Goal: Task Accomplishment & Management: Use online tool/utility

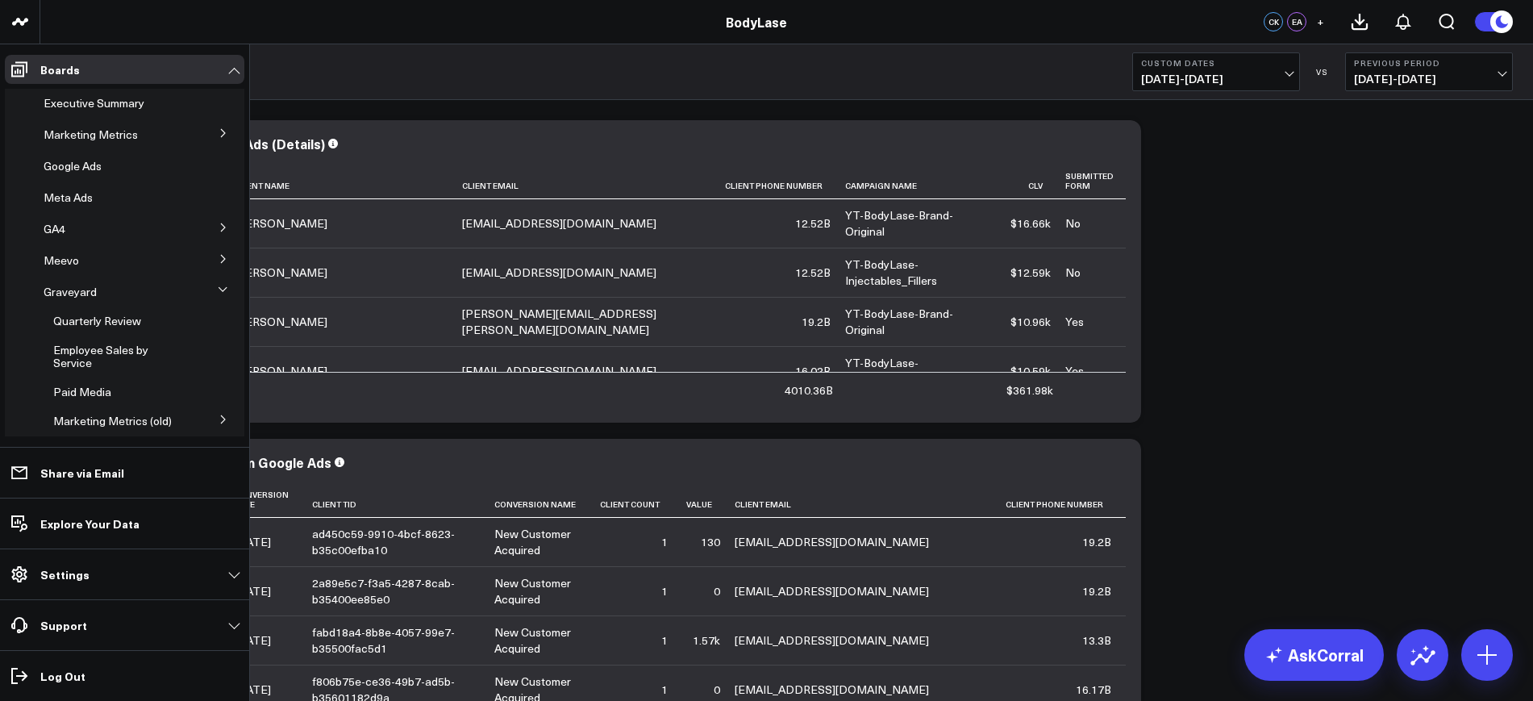
click at [219, 255] on icon at bounding box center [224, 259] width 10 height 10
click at [82, 286] on span "Raleigh Metrics" at bounding box center [93, 288] width 80 height 15
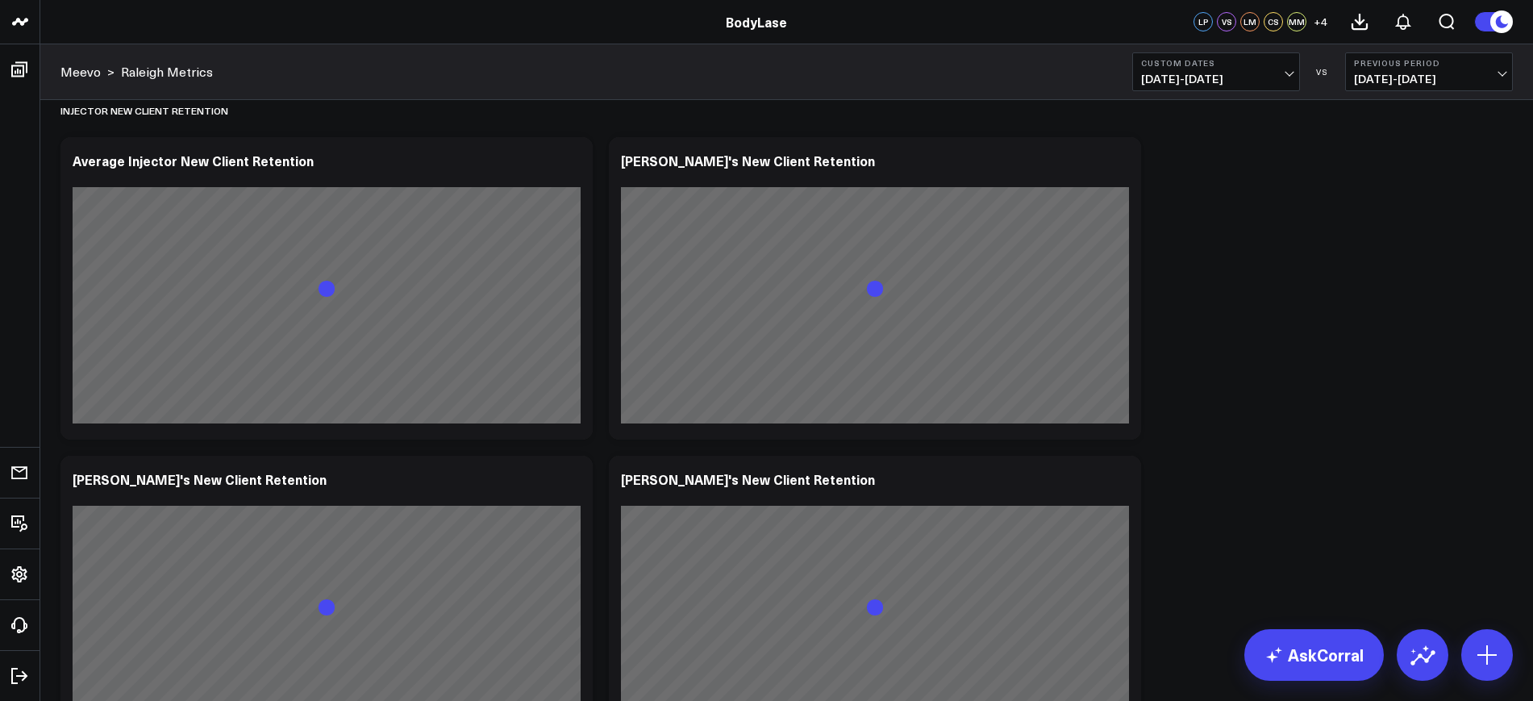
scroll to position [11966, 0]
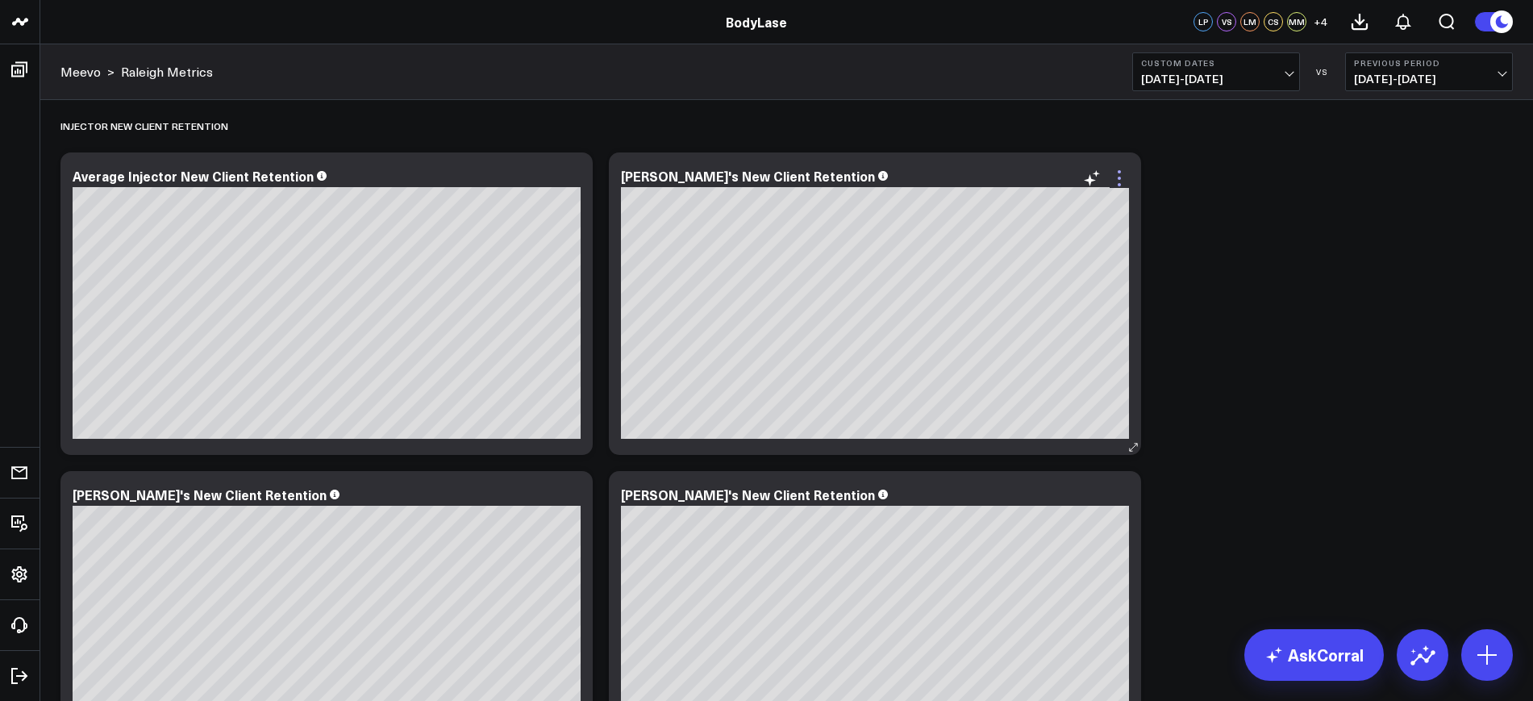
click at [1125, 173] on icon at bounding box center [1119, 178] width 19 height 19
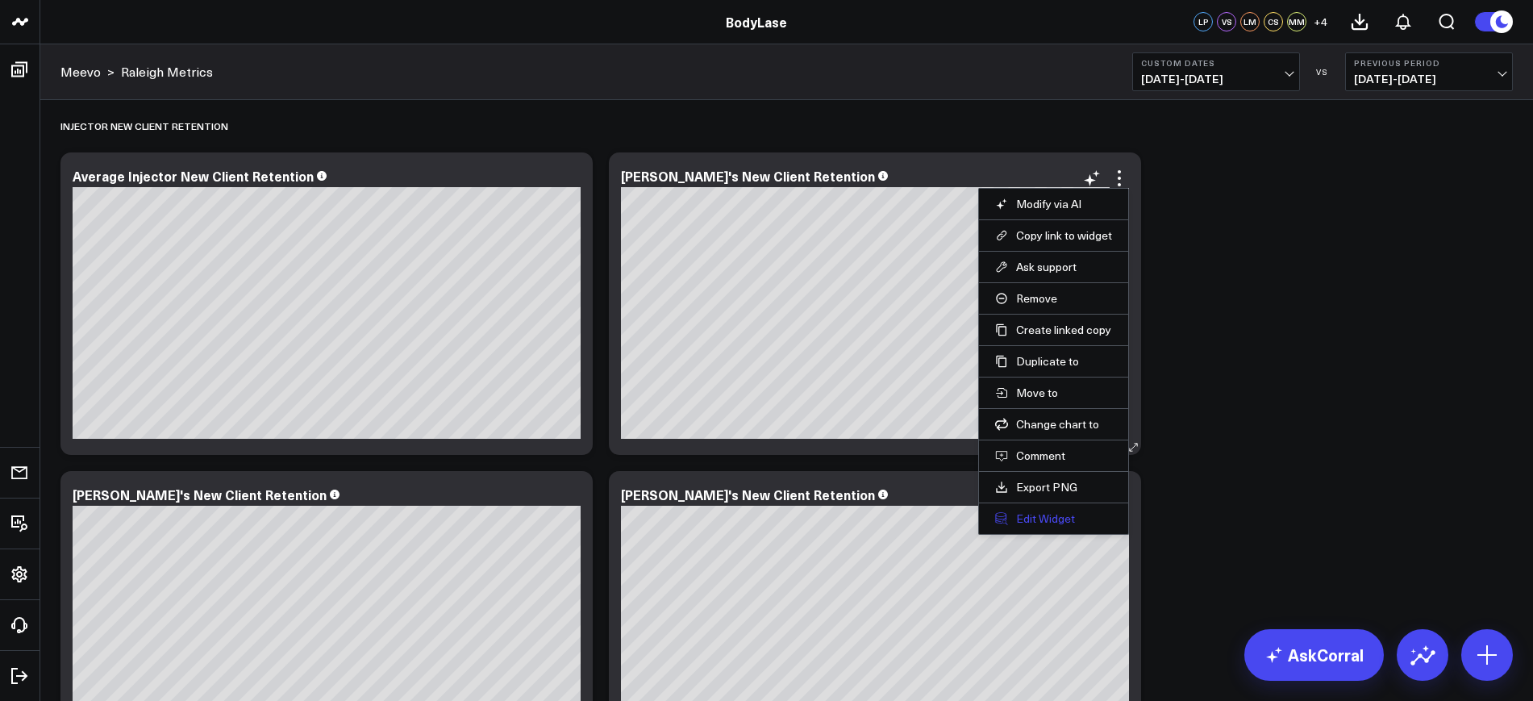
click at [1059, 519] on button "Edit Widget" at bounding box center [1053, 518] width 117 height 15
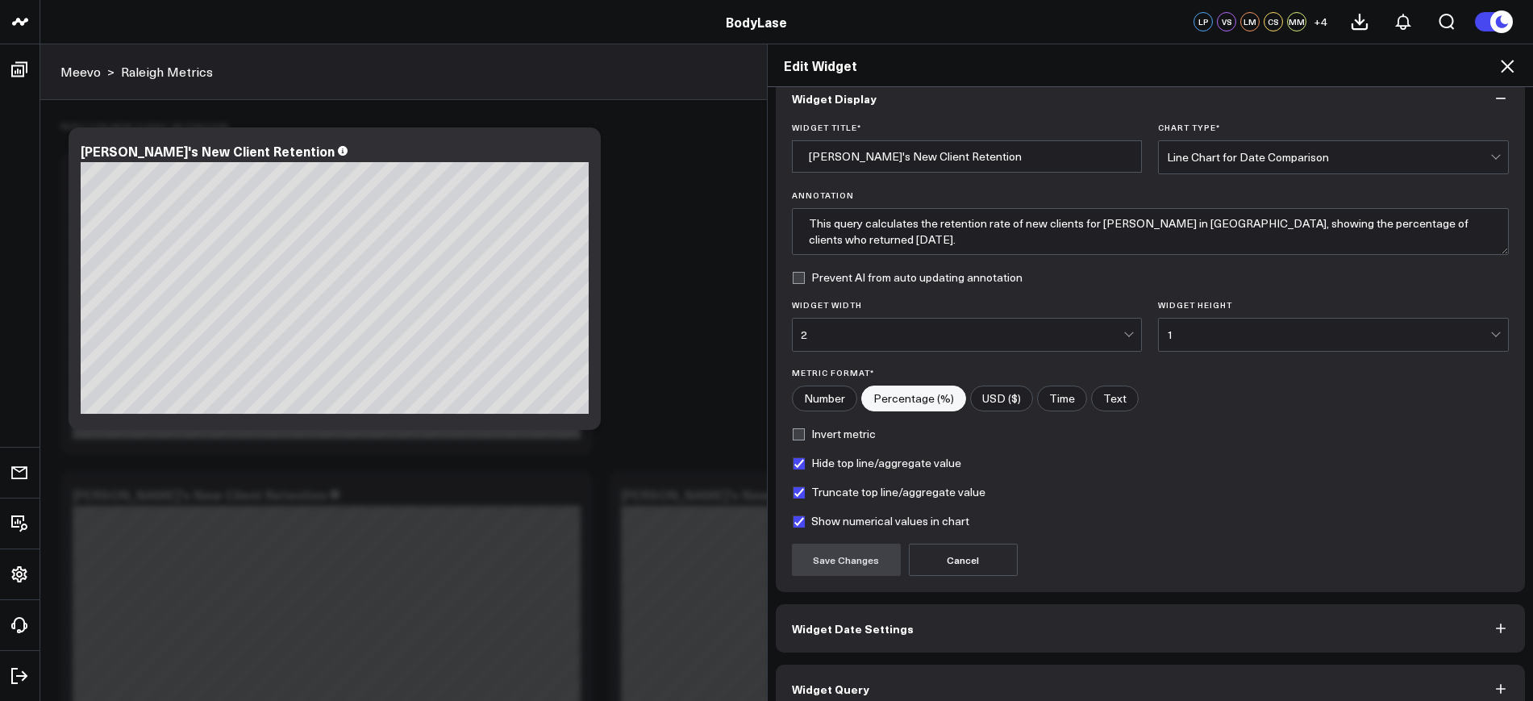
scroll to position [48, 0]
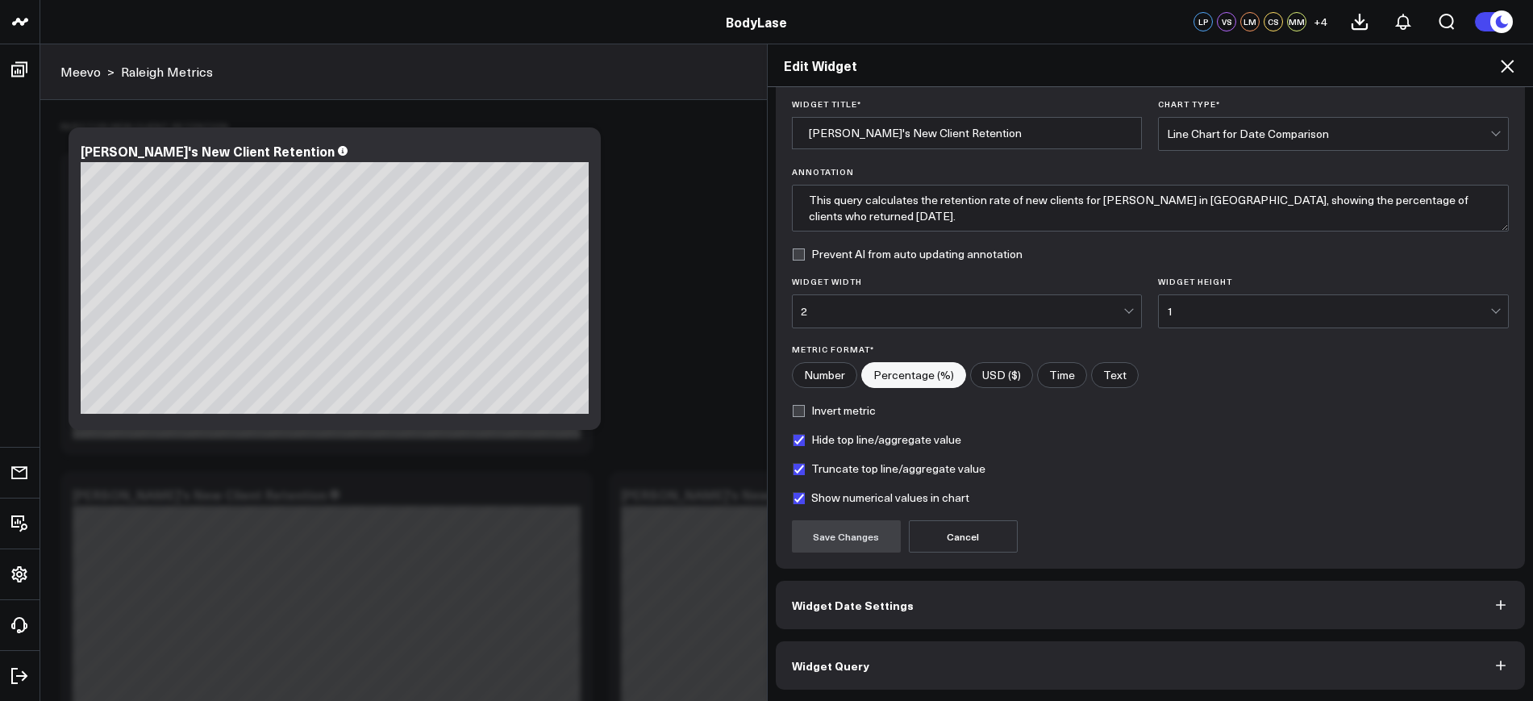
click at [892, 665] on button "Widget Query" at bounding box center [1151, 665] width 750 height 48
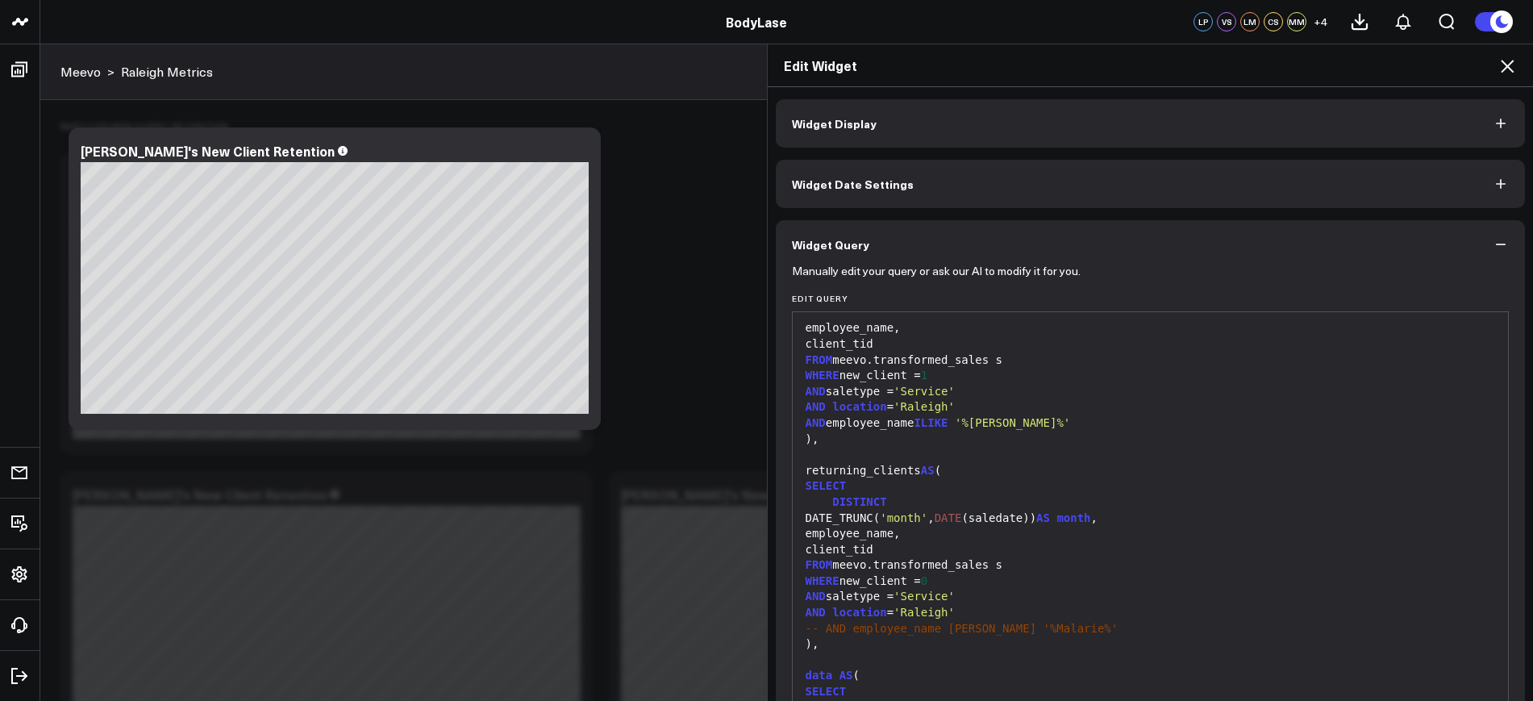
scroll to position [101, 0]
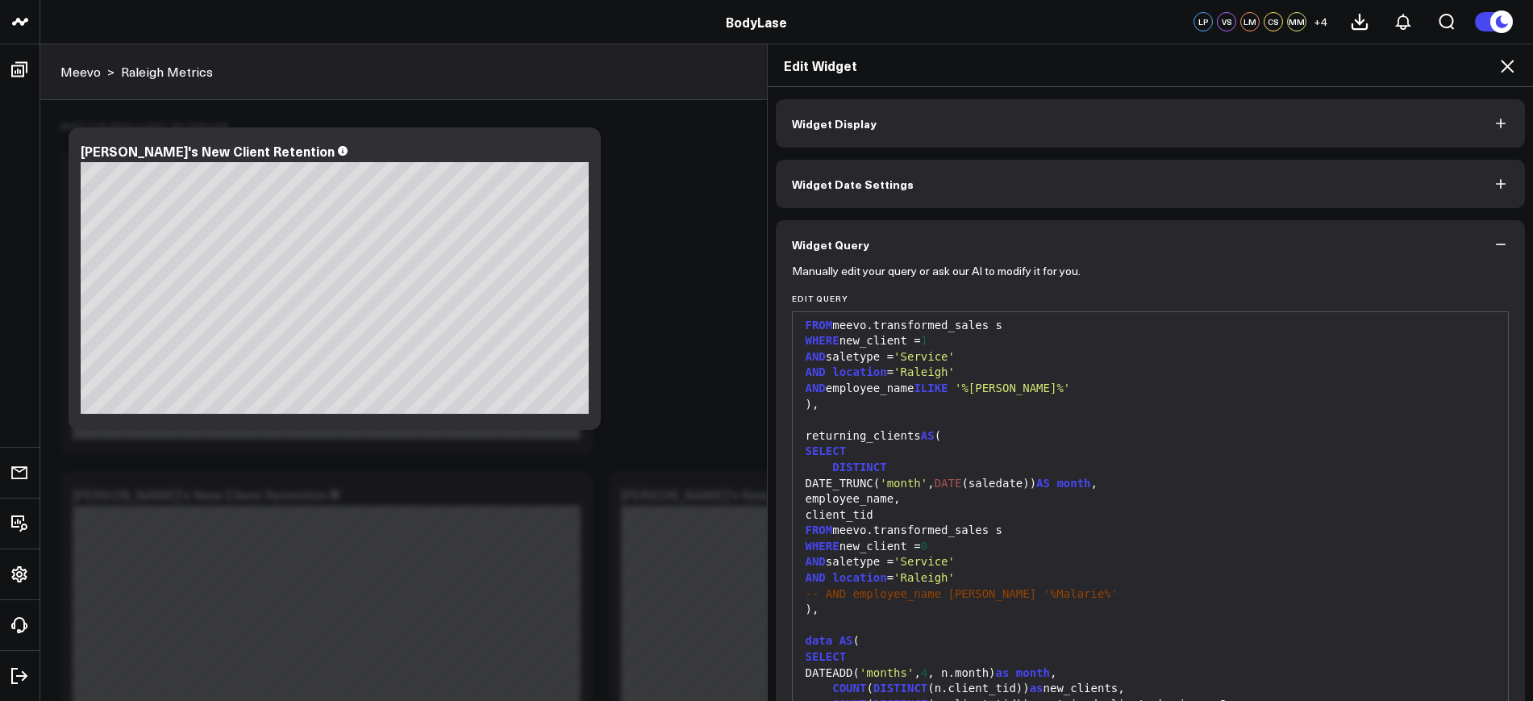
click at [1511, 58] on icon at bounding box center [1507, 65] width 19 height 19
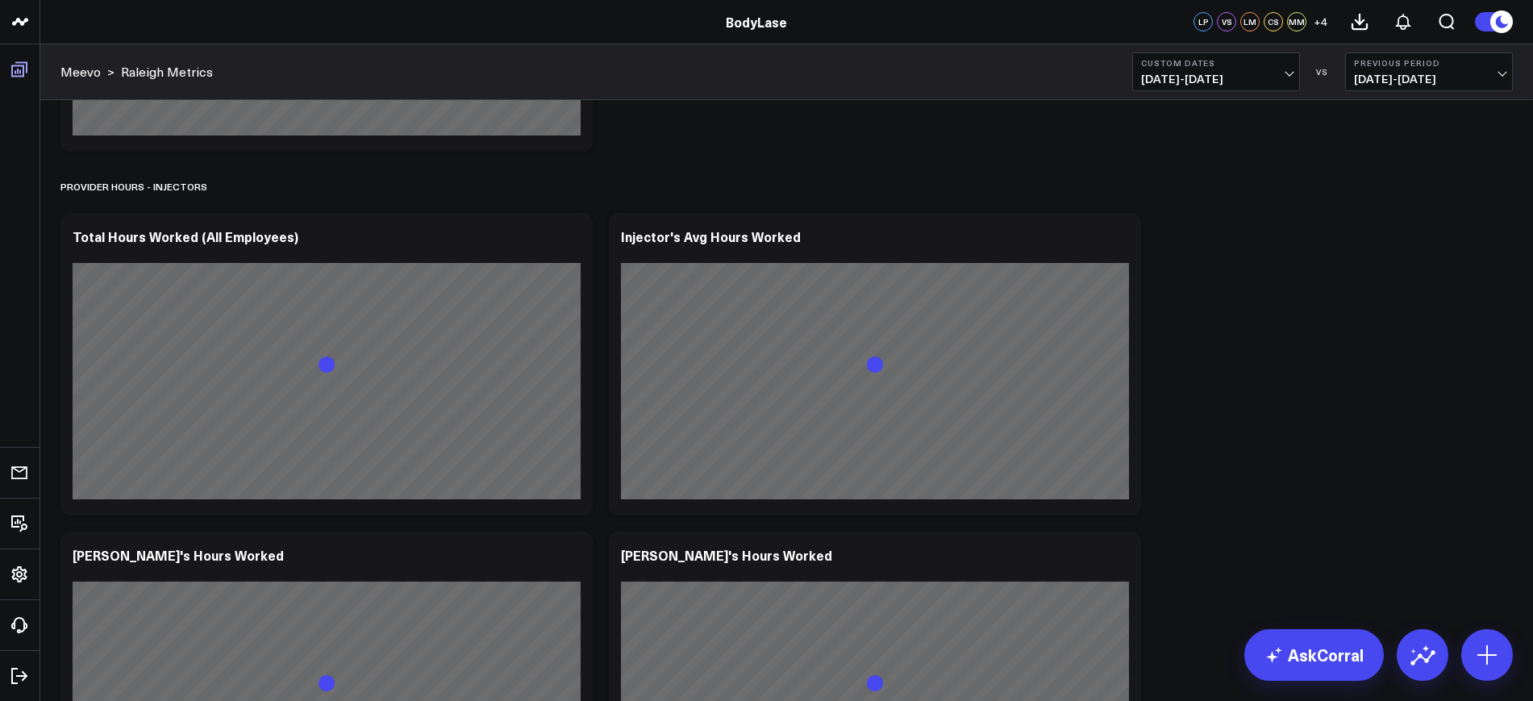
scroll to position [24108, 0]
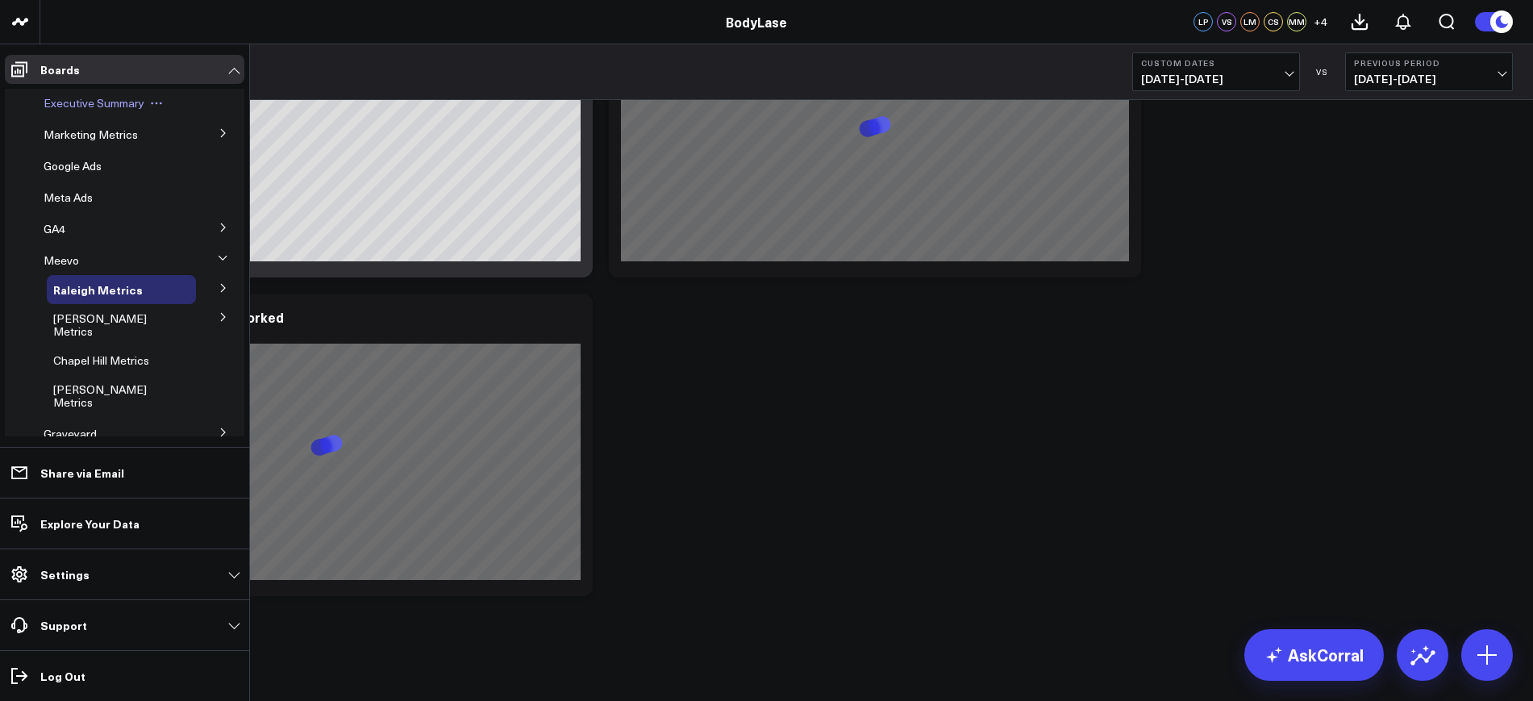
click at [77, 108] on span "Executive Summary" at bounding box center [94, 102] width 101 height 15
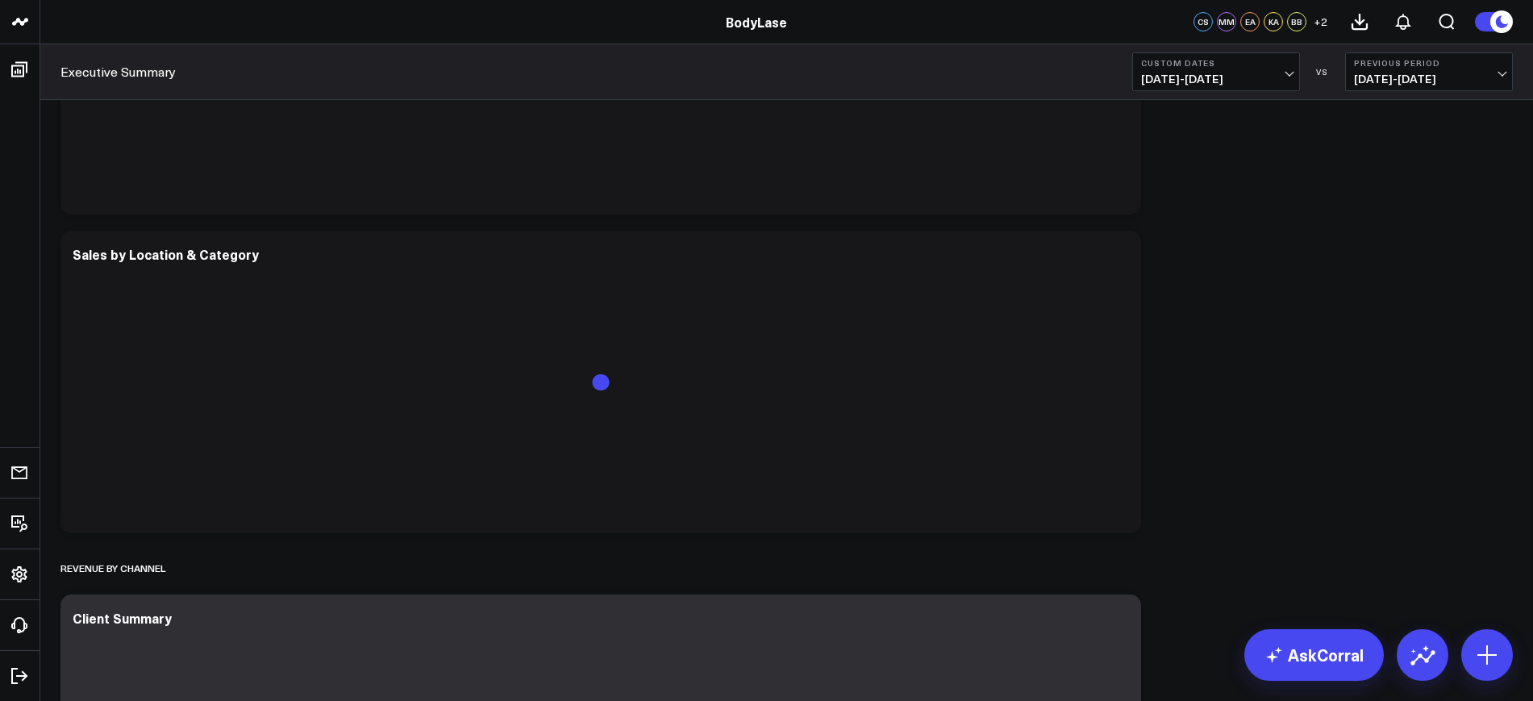
scroll to position [605, 0]
